Goal: Task Accomplishment & Management: Use online tool/utility

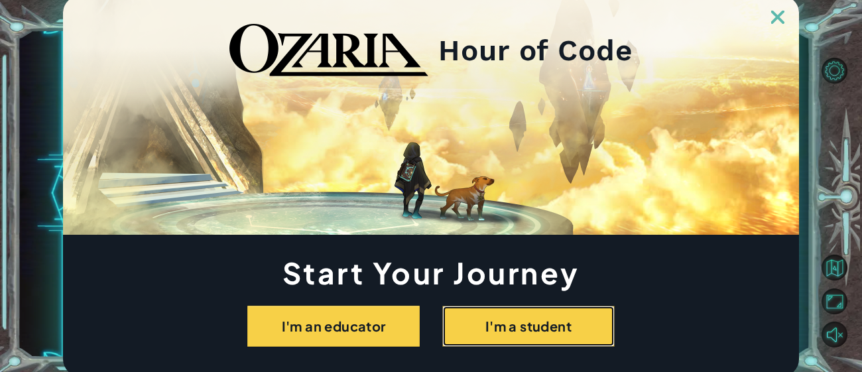
click at [465, 313] on button "I'm a student" at bounding box center [528, 326] width 172 height 41
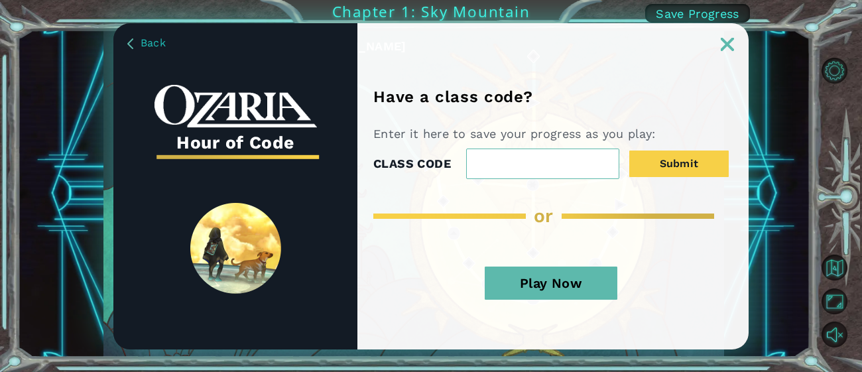
click at [576, 271] on button "Play Now" at bounding box center [550, 282] width 133 height 33
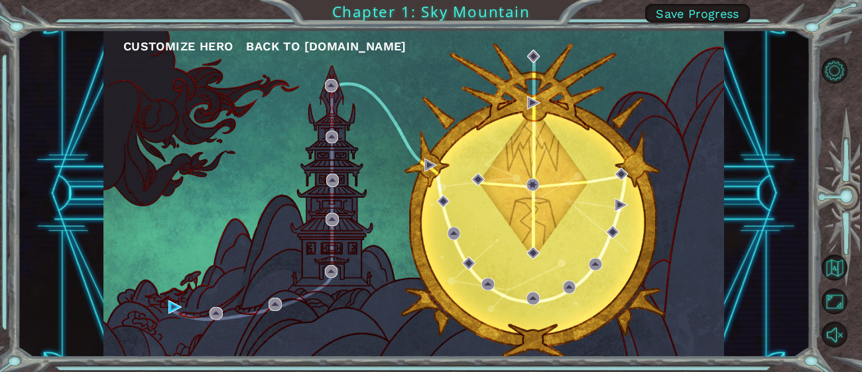
click at [166, 319] on div "Customize Hero Back to [DOMAIN_NAME]" at bounding box center [413, 193] width 620 height 327
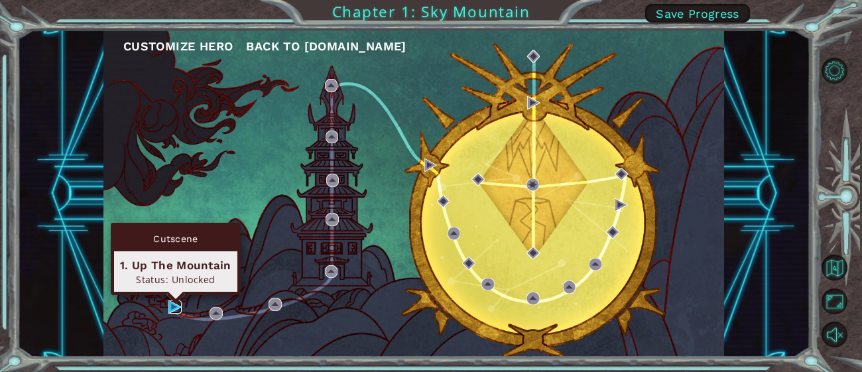
click at [170, 309] on img at bounding box center [174, 306] width 13 height 13
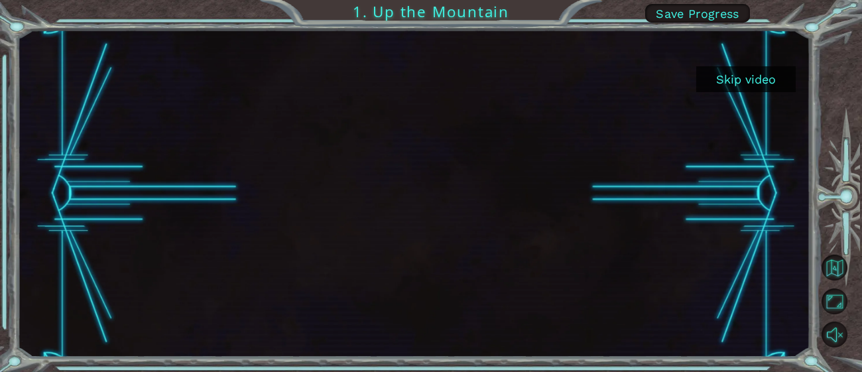
click at [742, 75] on button "Skip video" at bounding box center [745, 79] width 99 height 26
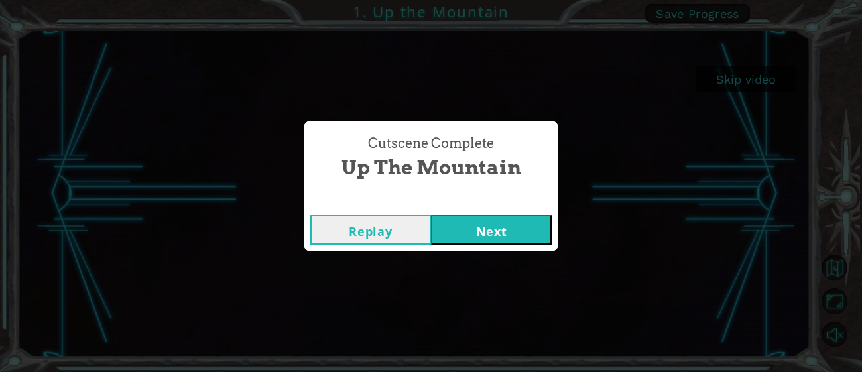
click at [494, 230] on button "Next" at bounding box center [491, 230] width 121 height 30
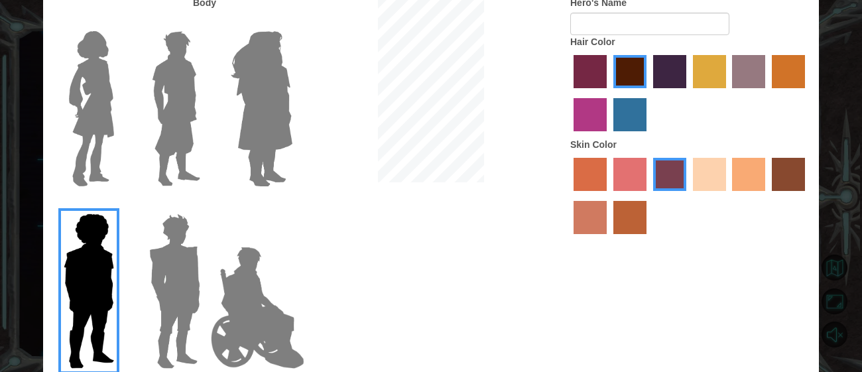
click at [160, 258] on img at bounding box center [175, 291] width 62 height 166
click at [205, 205] on input "Hero Garnet" at bounding box center [205, 205] width 0 height 0
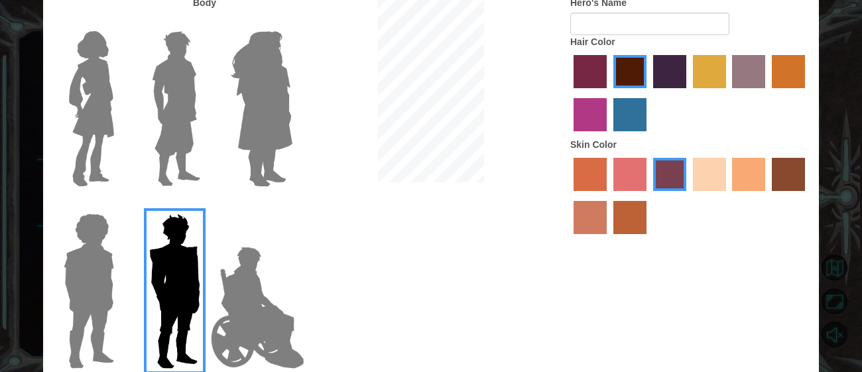
click at [93, 283] on img at bounding box center [88, 291] width 61 height 166
click at [119, 205] on input "Hero Steven" at bounding box center [119, 205] width 0 height 0
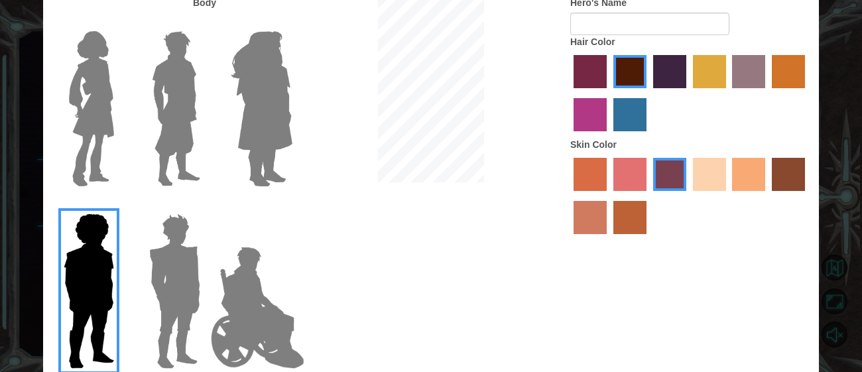
click at [290, 133] on img at bounding box center [261, 109] width 72 height 166
click at [292, 23] on input "Hero Amethyst" at bounding box center [292, 23] width 0 height 0
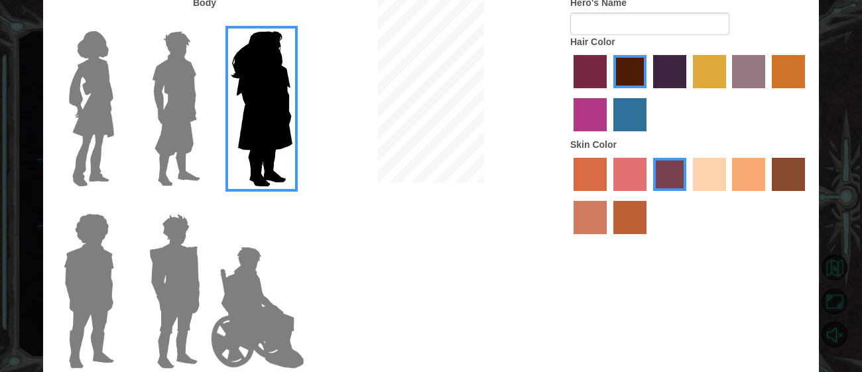
click at [150, 146] on img at bounding box center [175, 109] width 59 height 166
click at [205, 23] on input "Hero Lars" at bounding box center [205, 23] width 0 height 0
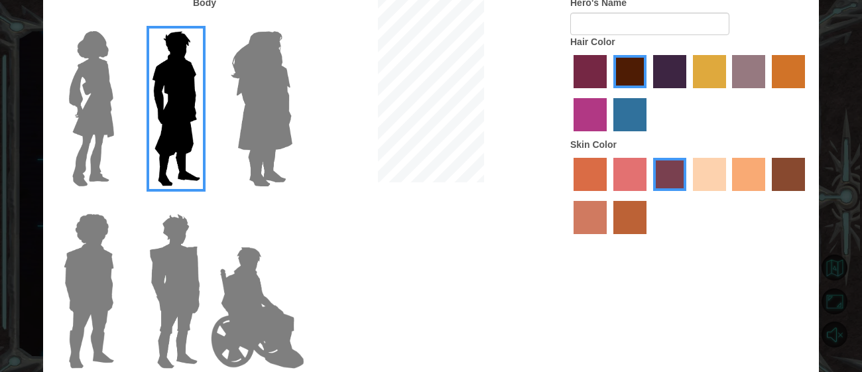
click at [90, 141] on img at bounding box center [92, 109] width 56 height 166
click at [119, 23] on input "Hero Connie" at bounding box center [119, 23] width 0 height 0
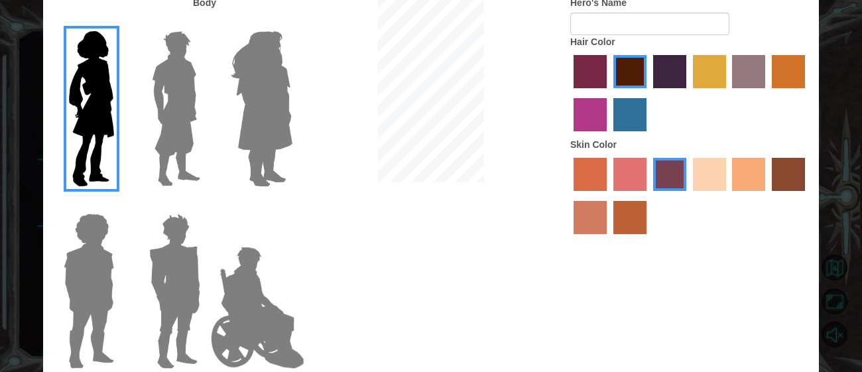
click at [178, 329] on img at bounding box center [175, 291] width 62 height 166
click at [205, 205] on input "Hero Garnet" at bounding box center [205, 205] width 0 height 0
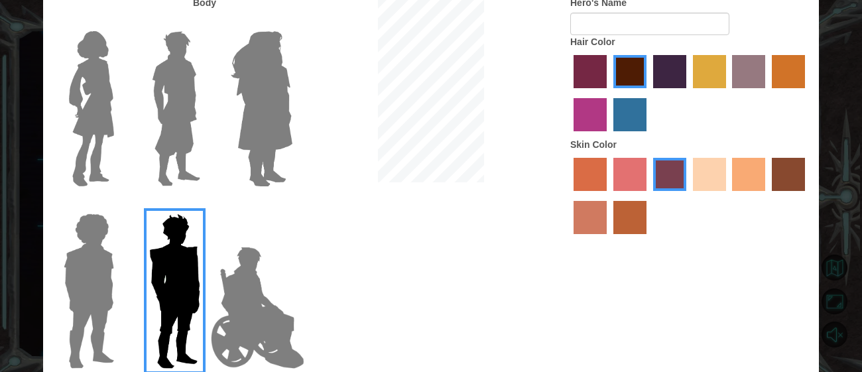
click at [706, 76] on label "tulip tree hair color" at bounding box center [709, 71] width 33 height 33
click at [688, 93] on input "tulip tree hair color" at bounding box center [688, 93] width 0 height 0
click at [609, 174] on div at bounding box center [689, 197] width 239 height 86
click at [581, 175] on label "sorbus skin color" at bounding box center [589, 174] width 33 height 33
click at [569, 195] on input "sorbus skin color" at bounding box center [569, 195] width 0 height 0
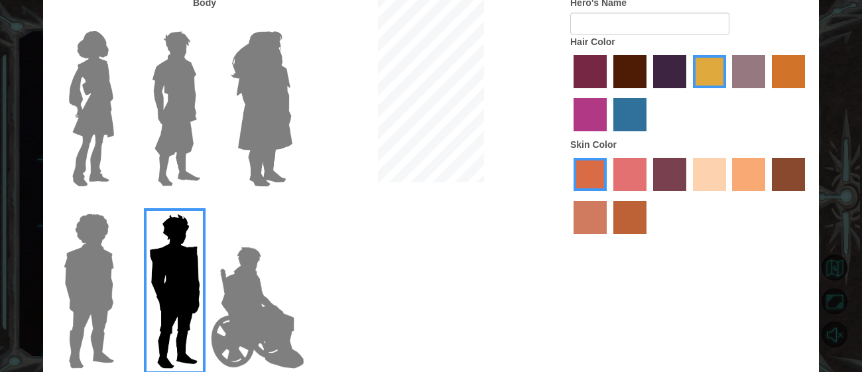
click at [740, 176] on label "tacao skin color" at bounding box center [748, 174] width 33 height 33
click at [728, 195] on input "tacao skin color" at bounding box center [728, 195] width 0 height 0
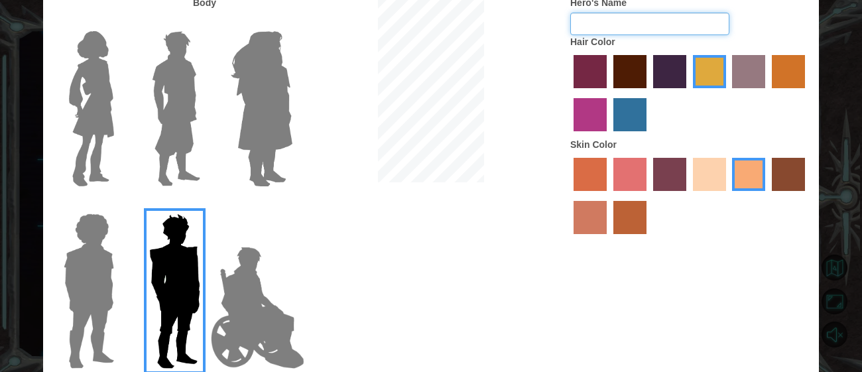
click at [615, 30] on input "Hero's Name" at bounding box center [649, 24] width 159 height 23
type input "X"
type input "Master X"
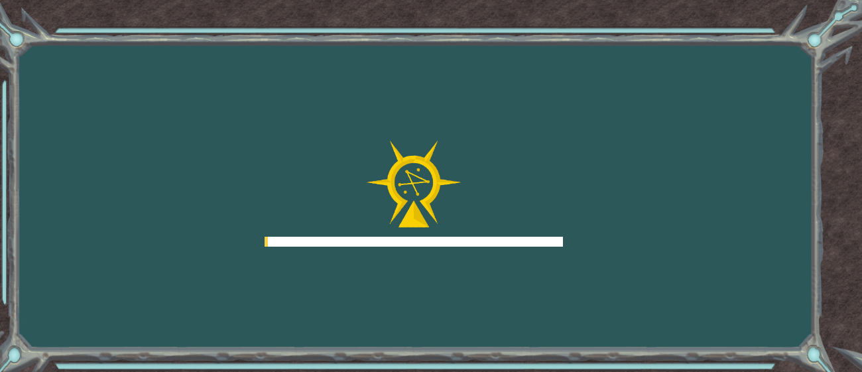
click at [392, 56] on div "Goals Error loading from server. Try refreshing the page. You'll need to join a…" at bounding box center [431, 186] width 862 height 372
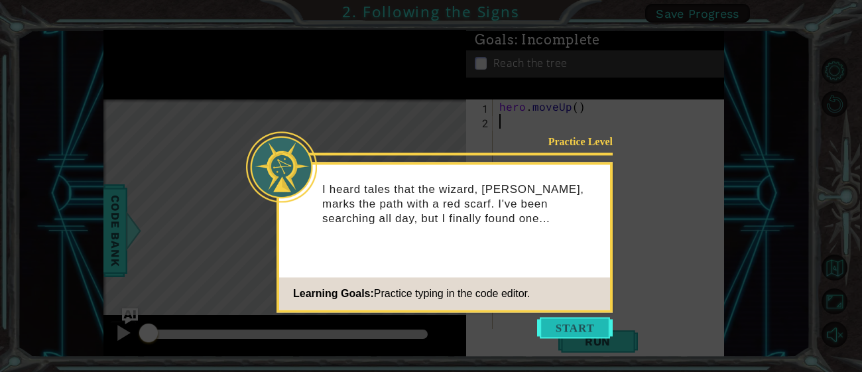
click at [574, 325] on button "Start" at bounding box center [575, 327] width 76 height 21
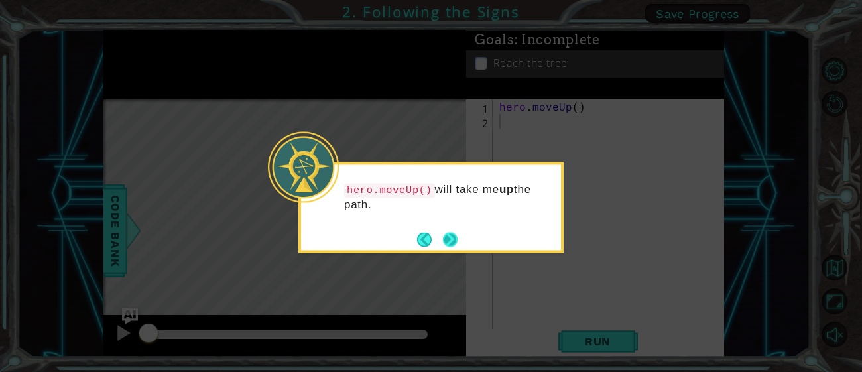
click at [450, 242] on button "Next" at bounding box center [450, 239] width 15 height 15
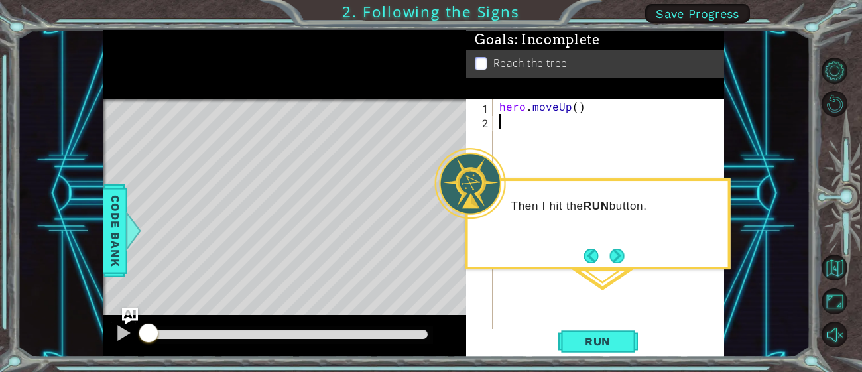
type textarea "h"
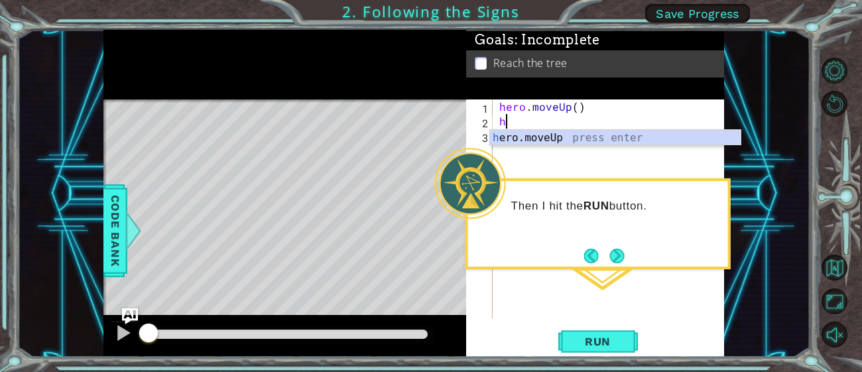
click at [551, 148] on div "hero . moveUp ( ) h" at bounding box center [611, 223] width 231 height 248
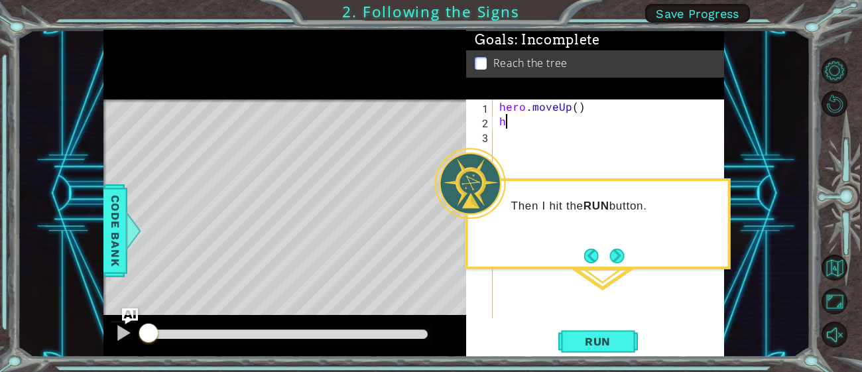
click at [529, 129] on div "hero . moveUp ( ) h" at bounding box center [611, 223] width 231 height 248
type textarea "he"
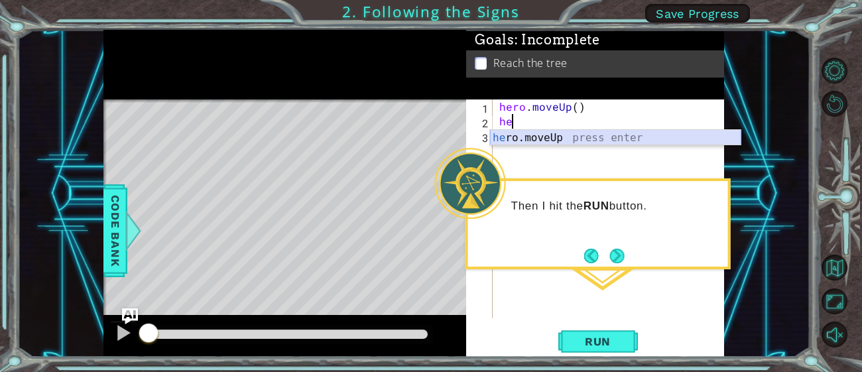
click at [546, 133] on div "he ro.moveUp press enter" at bounding box center [615, 154] width 250 height 48
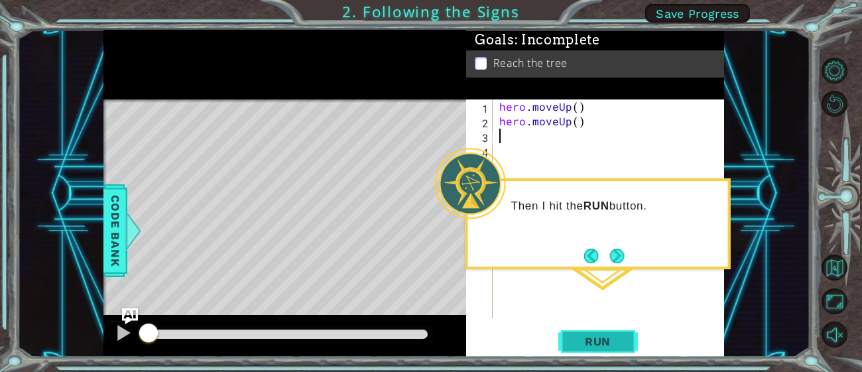
click at [610, 330] on button "Run" at bounding box center [598, 342] width 80 height 26
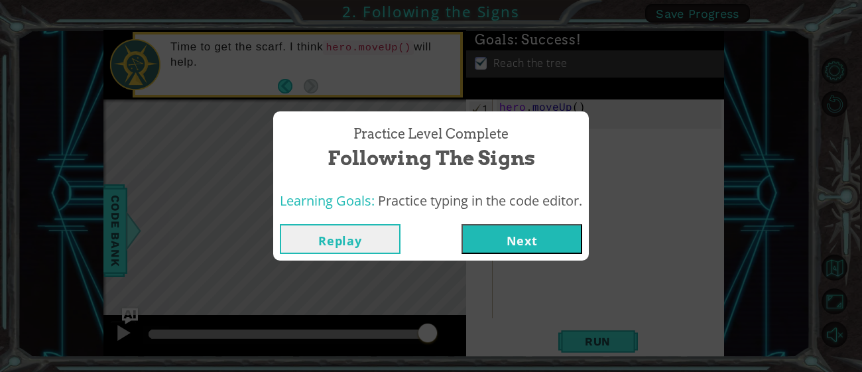
click at [539, 248] on button "Next" at bounding box center [521, 239] width 121 height 30
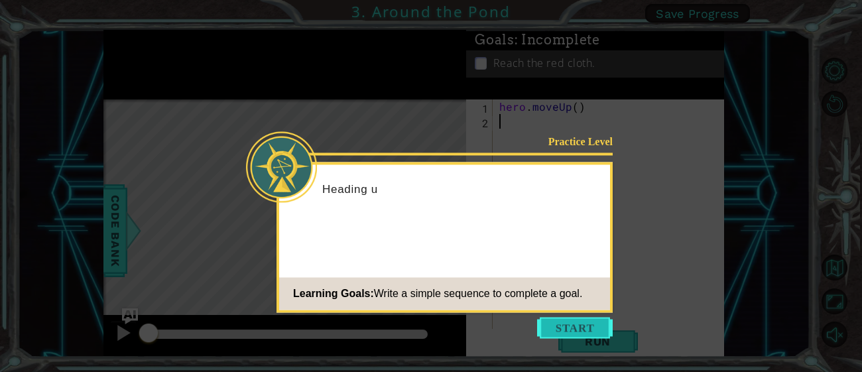
click at [571, 331] on button "Start" at bounding box center [575, 327] width 76 height 21
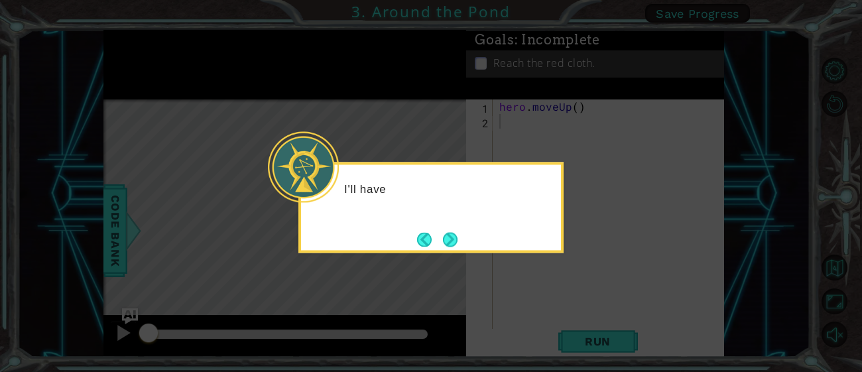
click at [527, 289] on icon at bounding box center [431, 186] width 862 height 372
click at [443, 230] on footer at bounding box center [437, 239] width 40 height 20
click at [452, 234] on button "Next" at bounding box center [450, 239] width 15 height 15
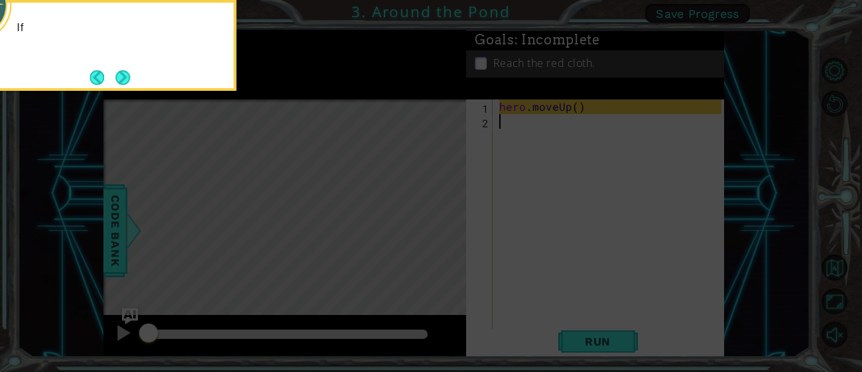
click at [454, 232] on icon at bounding box center [431, 56] width 862 height 632
click at [121, 70] on button "Next" at bounding box center [122, 77] width 15 height 15
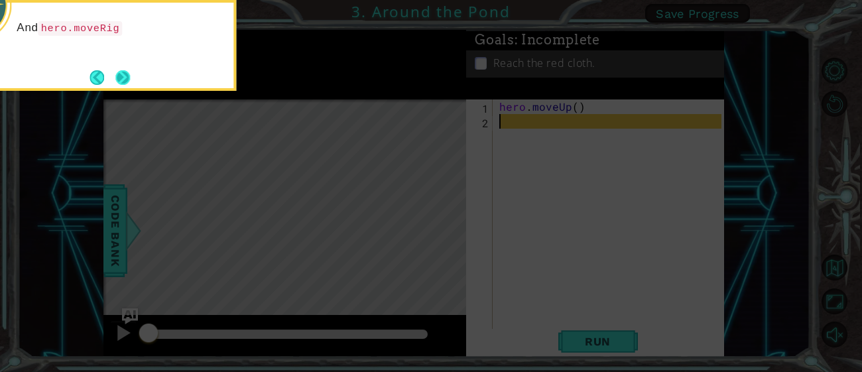
click at [125, 78] on button "Next" at bounding box center [122, 77] width 15 height 15
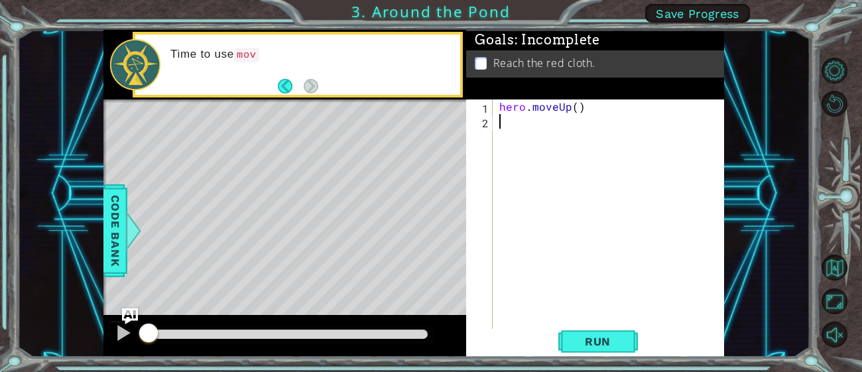
type textarea "h"
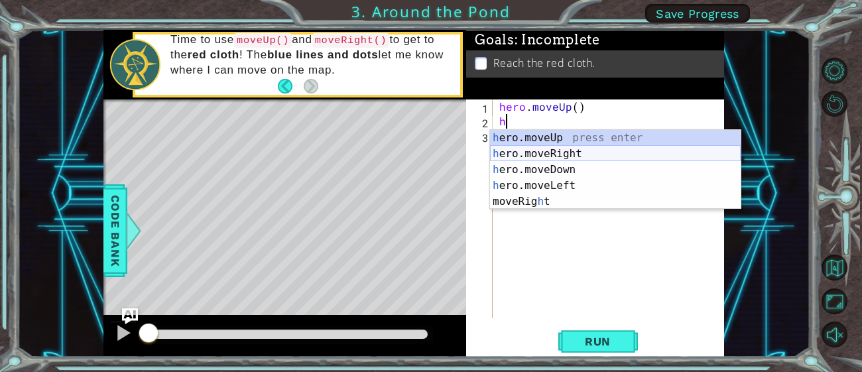
click at [626, 150] on div "h ero.moveUp press enter h ero.moveRight press enter h ero.moveDown press enter…" at bounding box center [615, 185] width 250 height 111
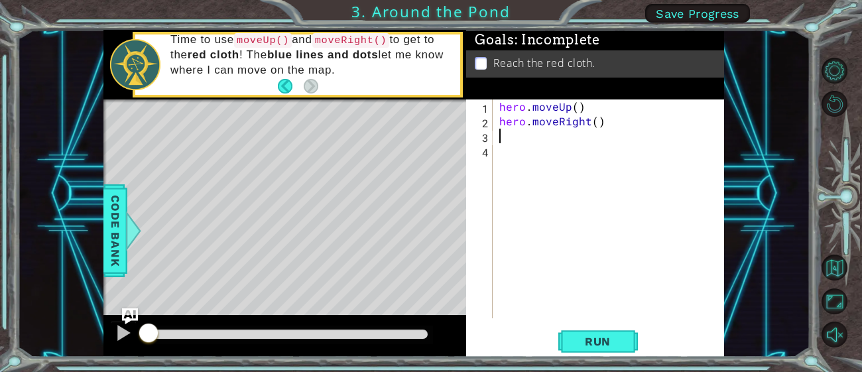
type textarea "h"
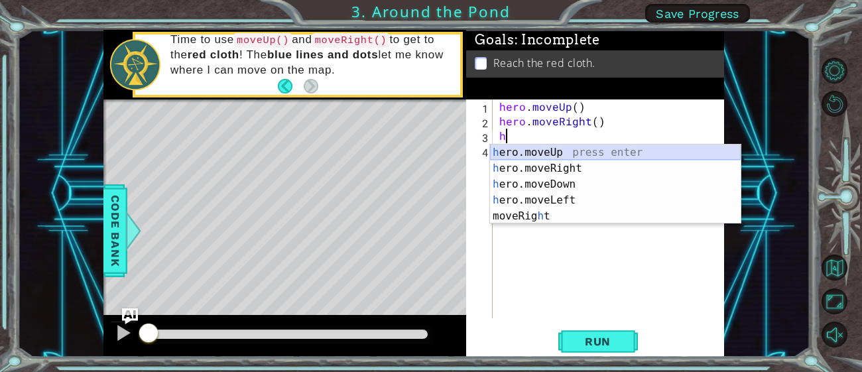
click at [561, 150] on div "h ero.moveUp press enter h ero.moveRight press enter h ero.moveDown press enter…" at bounding box center [615, 199] width 250 height 111
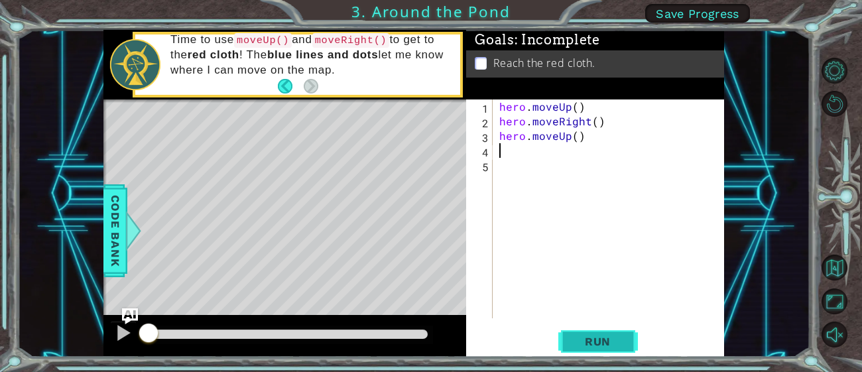
click at [618, 338] on span "Run" at bounding box center [597, 341] width 52 height 13
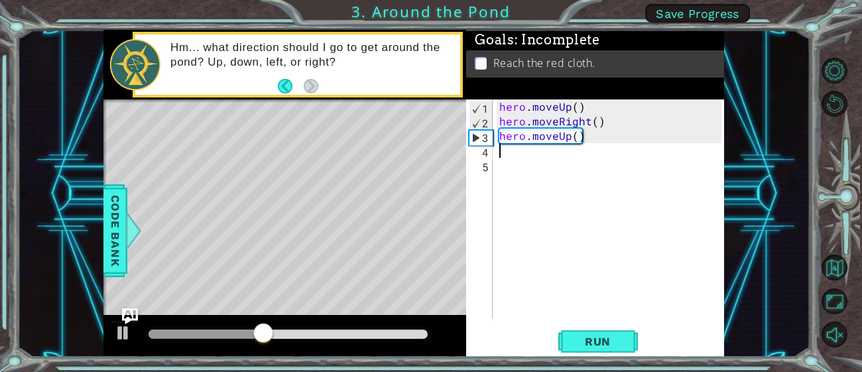
click at [575, 138] on div "hero . moveUp ( ) hero . moveRight ( ) hero . moveUp ( )" at bounding box center [611, 223] width 231 height 248
type textarea "hero.moveUp(2)"
click at [606, 337] on span "Run" at bounding box center [597, 341] width 52 height 13
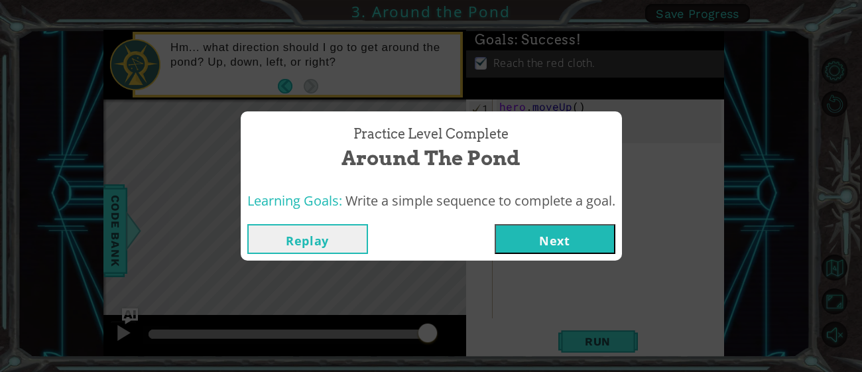
click at [577, 231] on button "Next" at bounding box center [554, 239] width 121 height 30
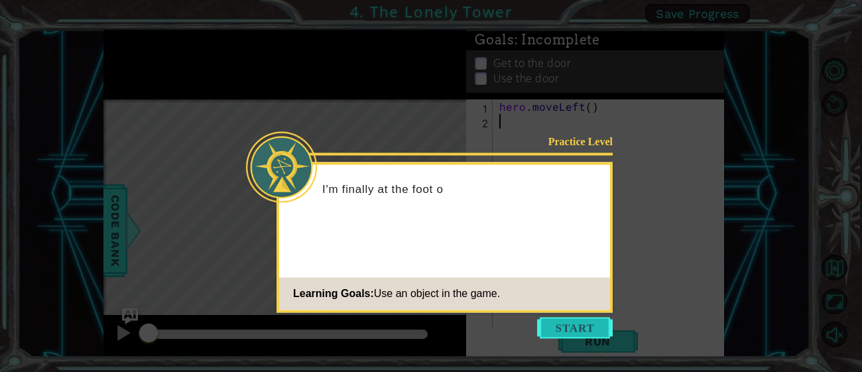
click at [567, 325] on button "Start" at bounding box center [575, 327] width 76 height 21
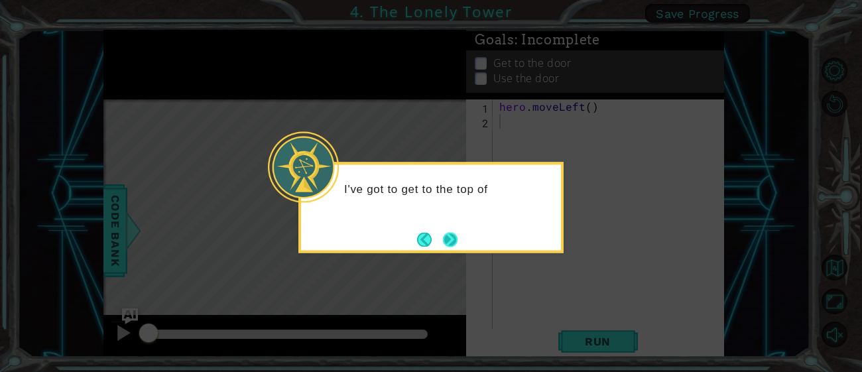
click at [457, 239] on button "Next" at bounding box center [450, 239] width 15 height 15
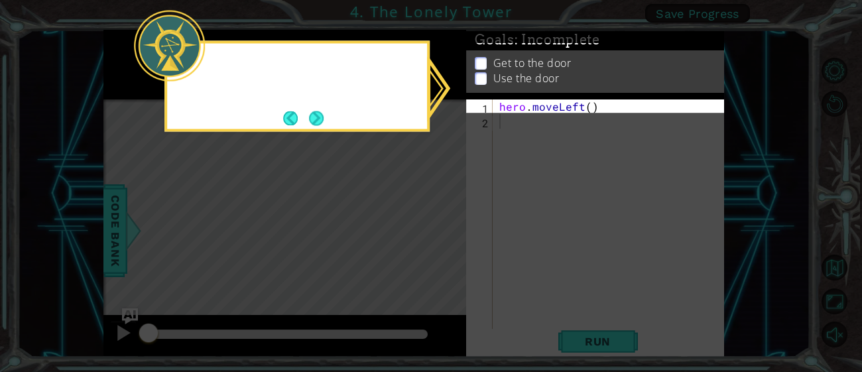
click at [459, 239] on icon at bounding box center [431, 186] width 862 height 372
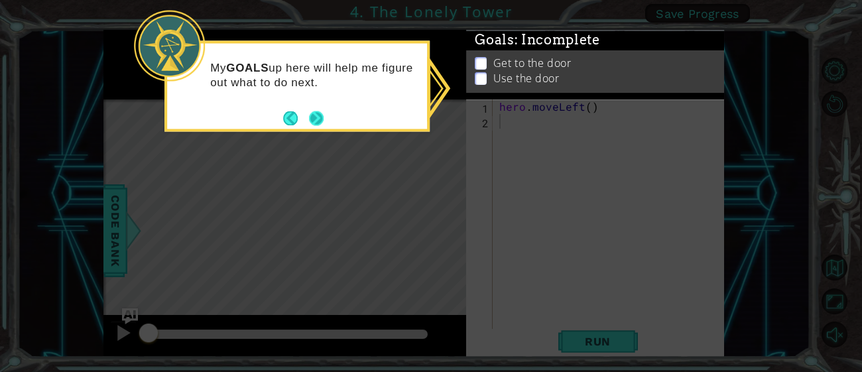
click at [315, 125] on button "Next" at bounding box center [316, 118] width 15 height 15
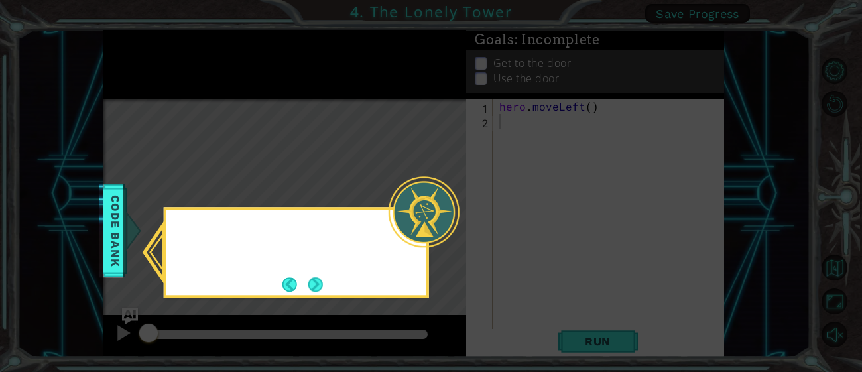
click at [315, 125] on icon at bounding box center [431, 186] width 862 height 372
click at [321, 280] on button "Next" at bounding box center [315, 284] width 15 height 15
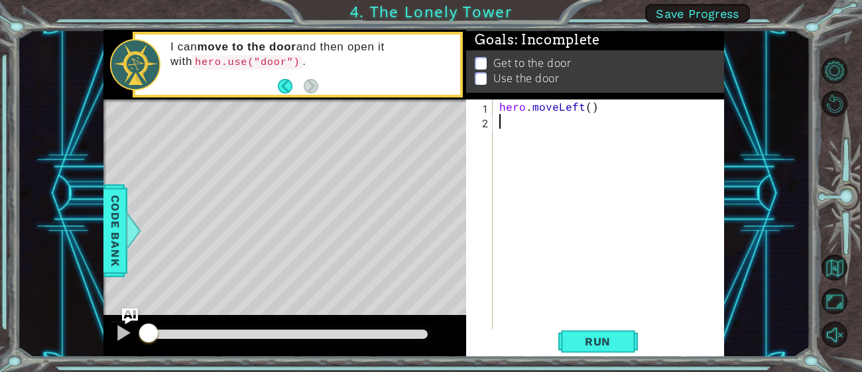
click at [586, 112] on div "hero . moveLeft ( )" at bounding box center [611, 230] width 231 height 262
type textarea "hero.moveLeft(2)"
click at [525, 135] on div "hero . moveLeft ( 2 )" at bounding box center [611, 230] width 231 height 262
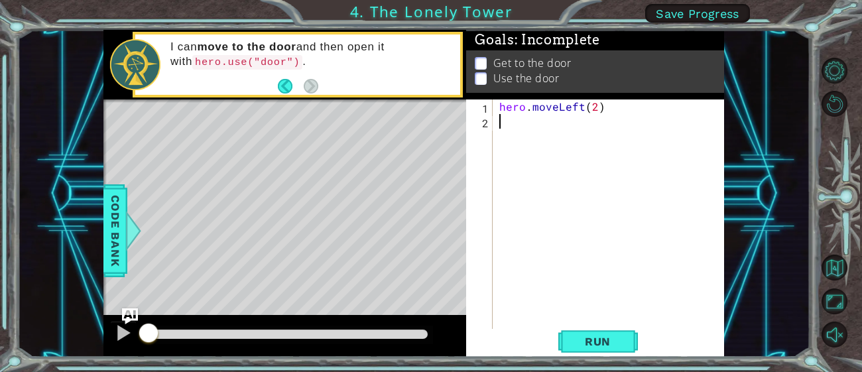
type textarea "h"
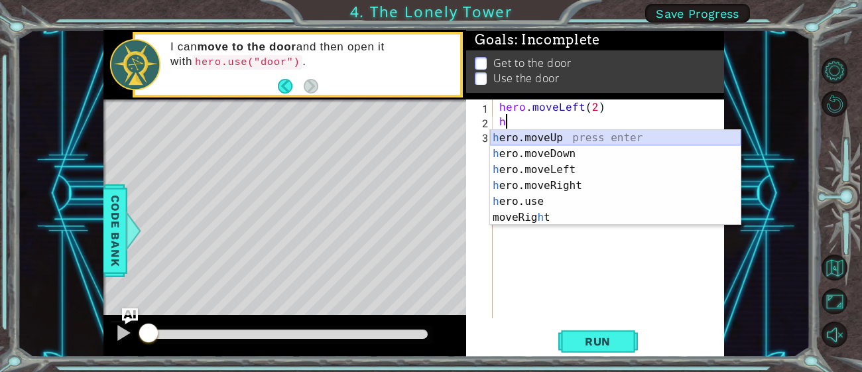
click at [565, 131] on div "h ero.moveUp press enter h ero.moveDown press enter h ero.moveLeft press enter …" at bounding box center [615, 193] width 250 height 127
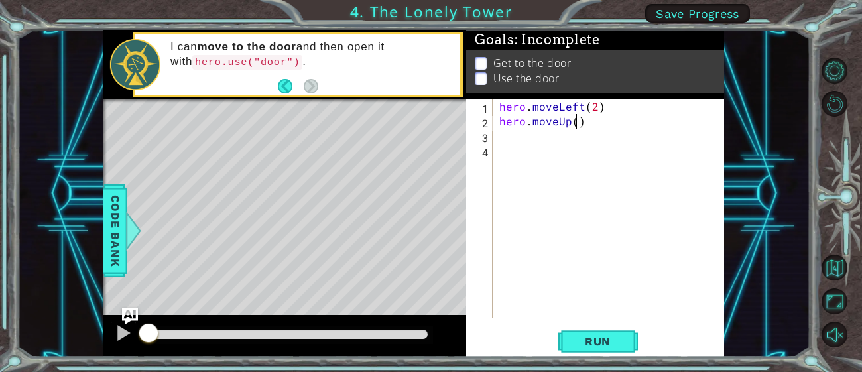
click at [575, 127] on div "hero . moveLeft ( 2 ) hero . moveUp ( )" at bounding box center [611, 223] width 231 height 248
type textarea "hero.moveUp(2)"
click at [557, 151] on div "hero . moveLeft ( 2 ) hero . moveUp ( 2 )" at bounding box center [611, 223] width 231 height 248
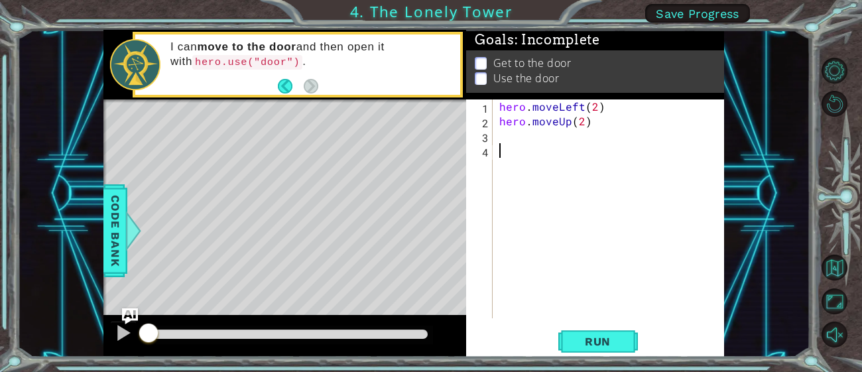
click at [555, 139] on div "hero . moveLeft ( 2 ) hero . moveUp ( 2 )" at bounding box center [611, 223] width 231 height 248
type textarea "h"
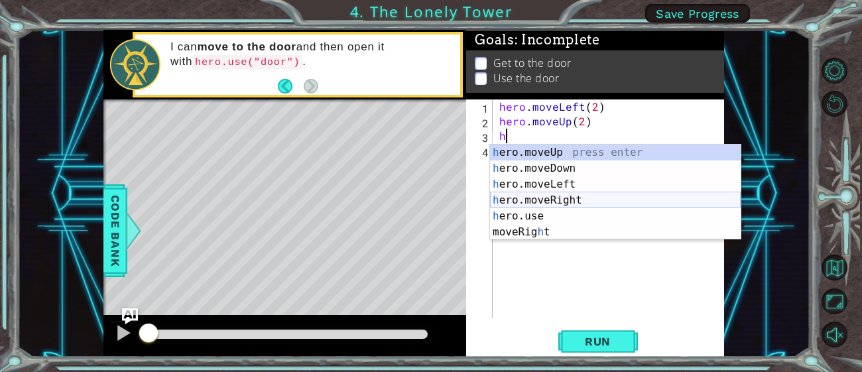
click at [582, 195] on div "h ero.moveUp press enter h ero.moveDown press enter h ero.moveLeft press enter …" at bounding box center [615, 207] width 250 height 127
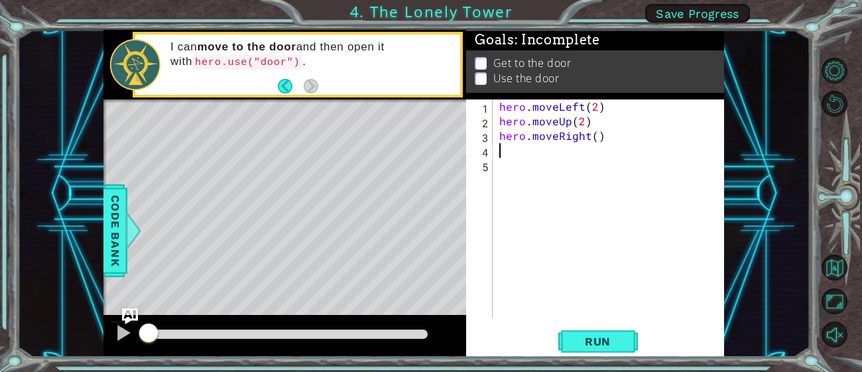
click at [593, 138] on div "hero . moveLeft ( 2 ) hero . moveUp ( 2 ) hero . moveRight ( )" at bounding box center [611, 223] width 231 height 248
type textarea "hero.moveRight(2)"
click at [559, 158] on div "hero . moveLeft ( 2 ) hero . moveUp ( 2 ) hero . moveRight ( 2 )" at bounding box center [611, 223] width 231 height 248
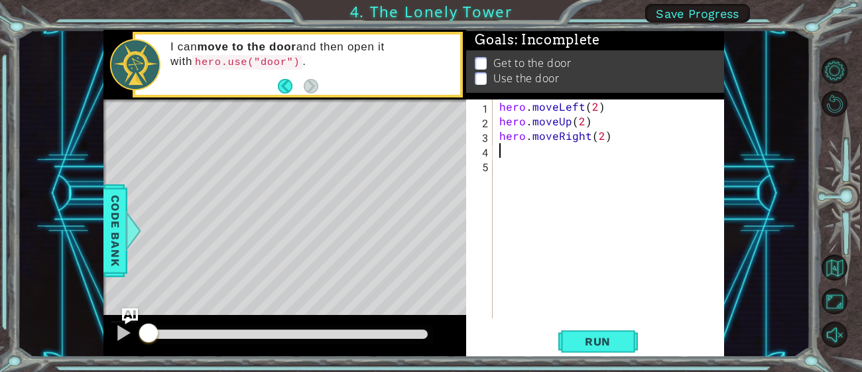
type textarea "o"
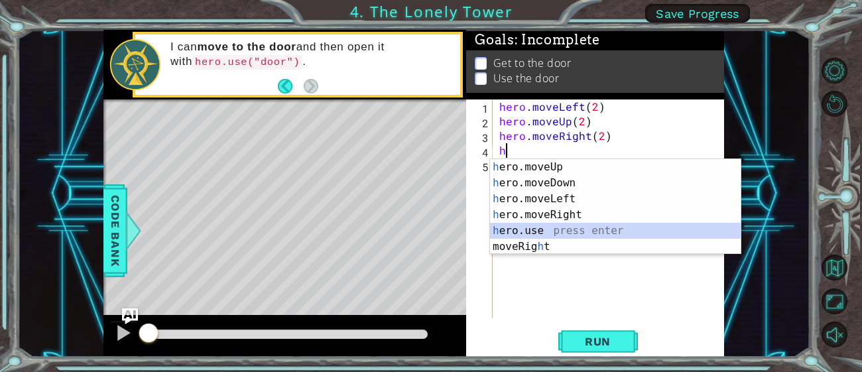
click at [570, 232] on div "h ero.moveUp press enter h ero.moveDown press enter h ero.moveLeft press enter …" at bounding box center [615, 222] width 250 height 127
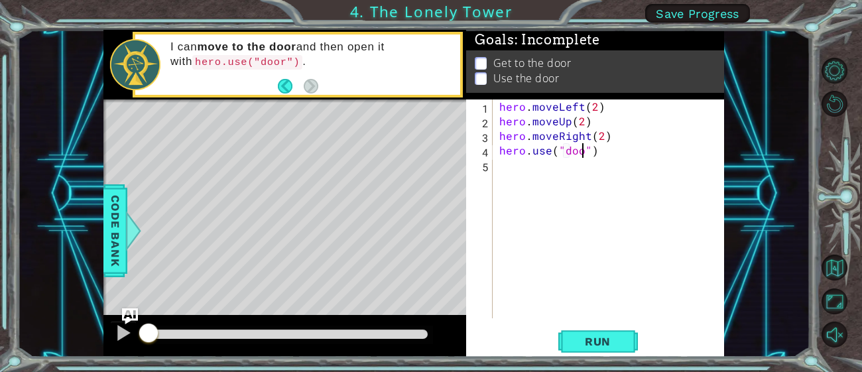
scroll to position [0, 5]
type textarea "hero.use("door")"
click at [625, 339] on button "Run" at bounding box center [598, 342] width 80 height 26
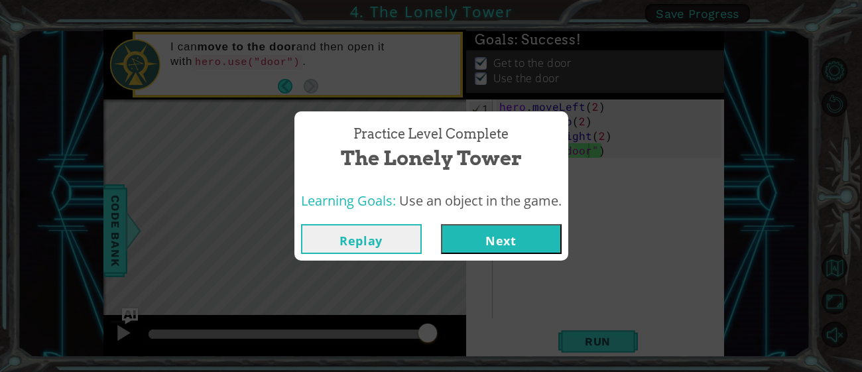
click at [504, 233] on button "Next" at bounding box center [501, 239] width 121 height 30
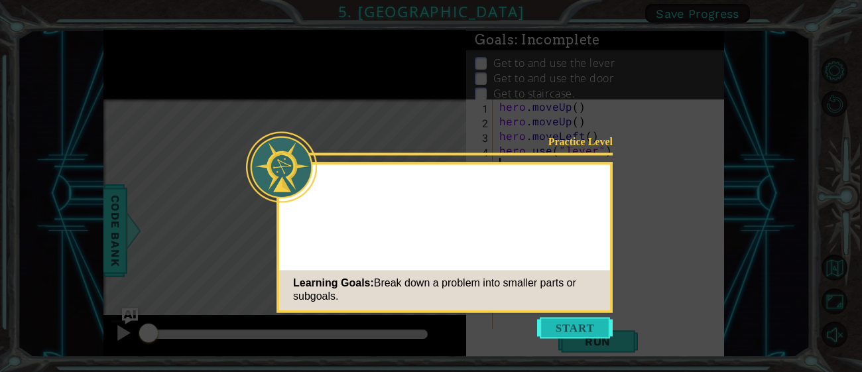
click at [567, 321] on button "Start" at bounding box center [575, 327] width 76 height 21
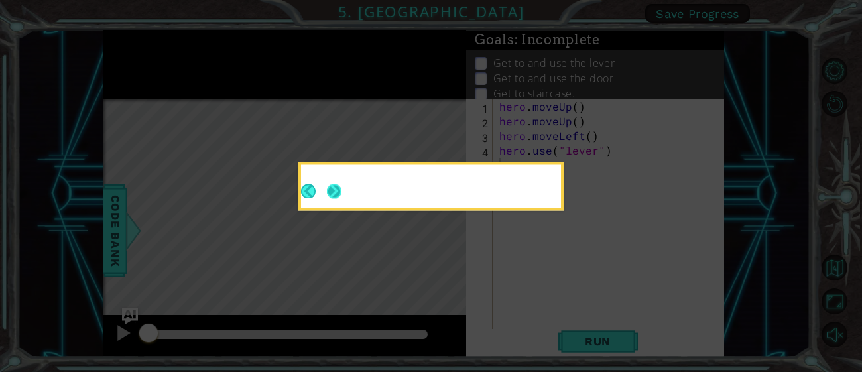
click at [340, 190] on button "Next" at bounding box center [334, 191] width 15 height 15
click at [340, 190] on icon at bounding box center [431, 186] width 862 height 372
